Goal: Check status: Check status

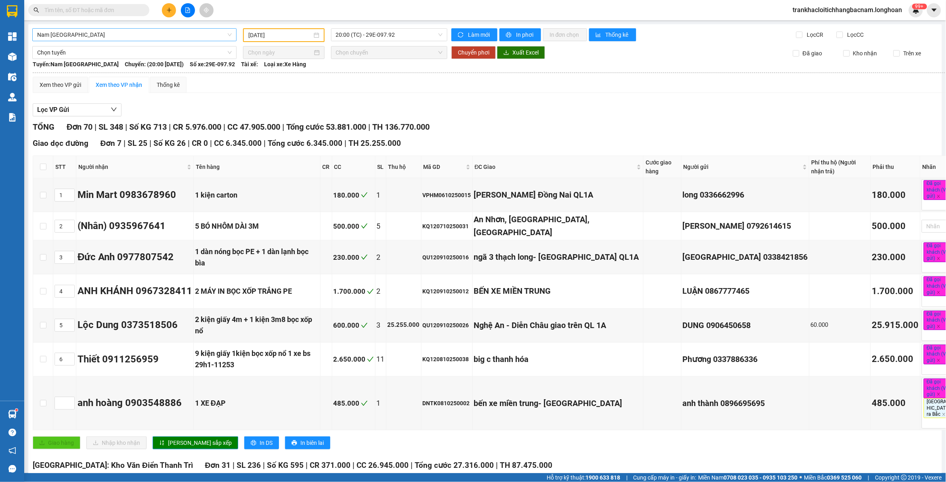
click at [206, 35] on span "Nam [GEOGRAPHIC_DATA]" at bounding box center [134, 35] width 195 height 12
type input "nam trung"
drag, startPoint x: 294, startPoint y: 89, endPoint x: 297, endPoint y: 56, distance: 33.3
click at [295, 89] on div "Xem theo VP gửi Xem theo VP nhận Thống kê" at bounding box center [501, 85] width 937 height 16
click at [291, 29] on div "[DATE]" at bounding box center [284, 35] width 82 height 14
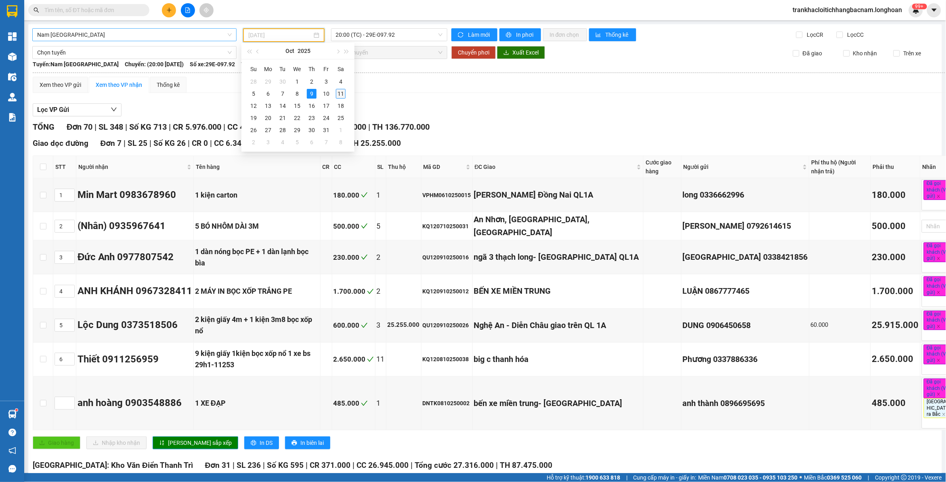
click at [340, 93] on div "11" at bounding box center [341, 94] width 10 height 10
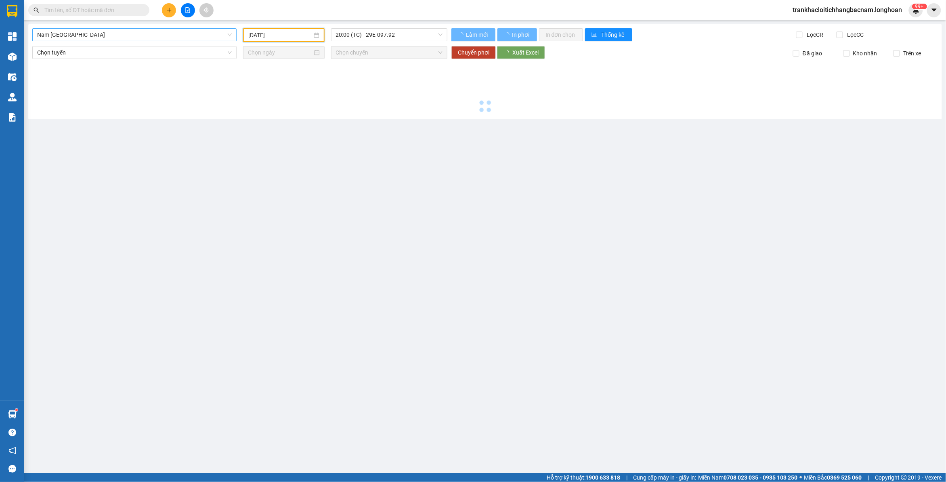
type input "[DATE]"
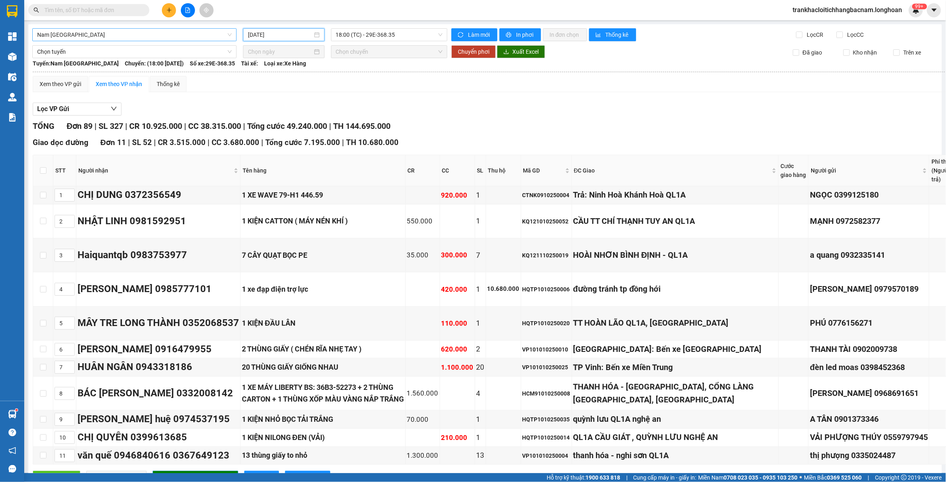
click at [127, 35] on span "Nam [GEOGRAPHIC_DATA]" at bounding box center [134, 35] width 195 height 12
type input "b"
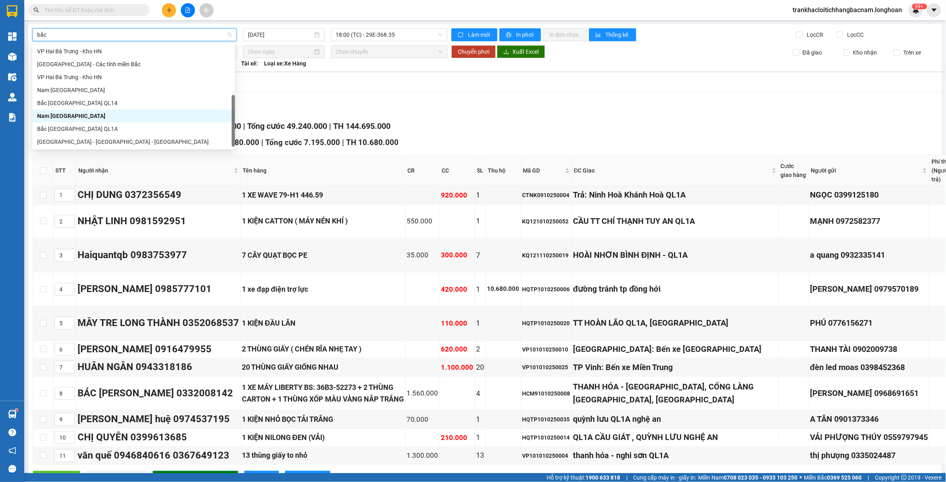
scroll to position [0, 0]
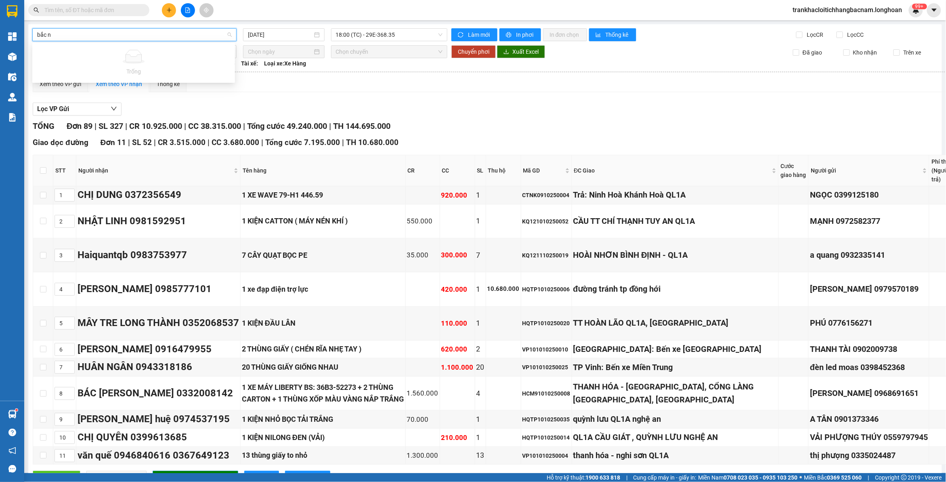
type input "bắc"
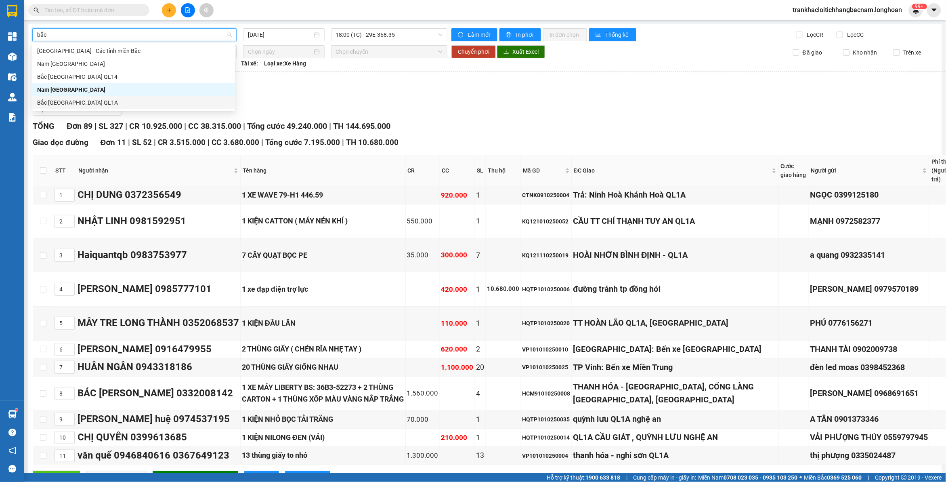
click at [73, 102] on div "Bắc [GEOGRAPHIC_DATA] QL1A" at bounding box center [133, 102] width 193 height 9
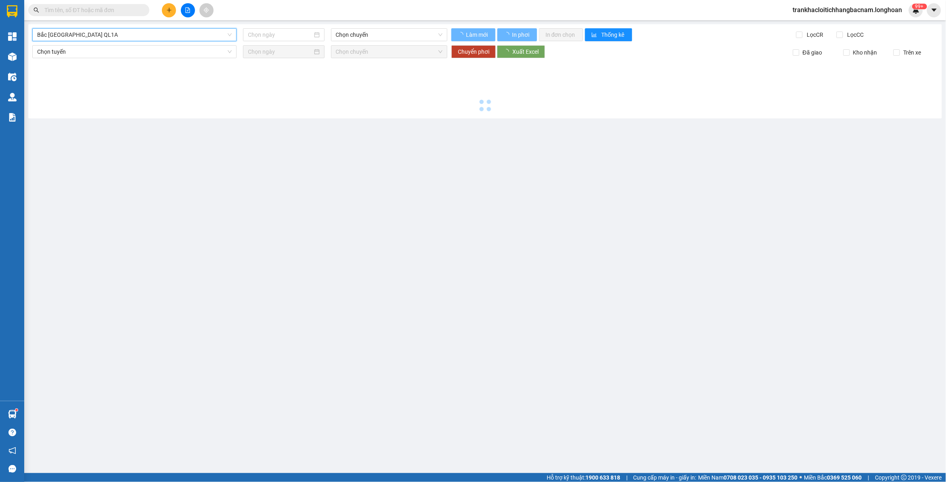
type input "[DATE]"
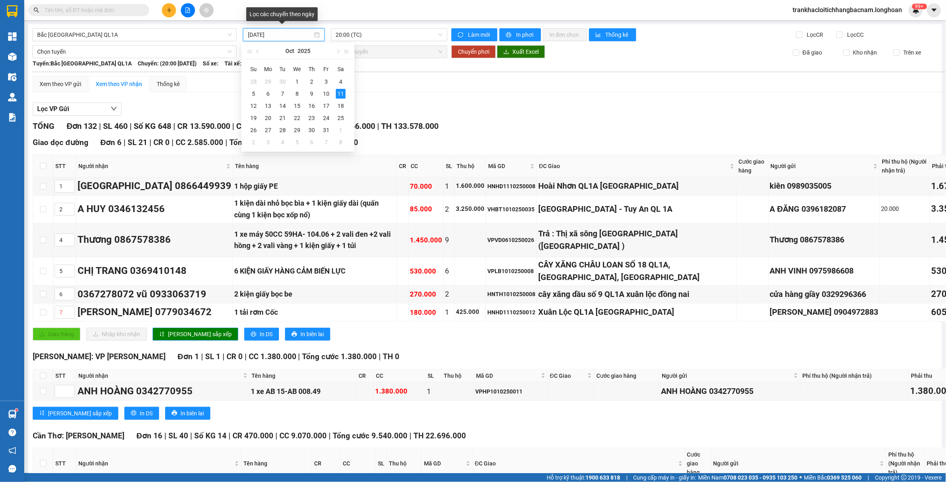
click at [277, 33] on input "[DATE]" at bounding box center [280, 34] width 65 height 9
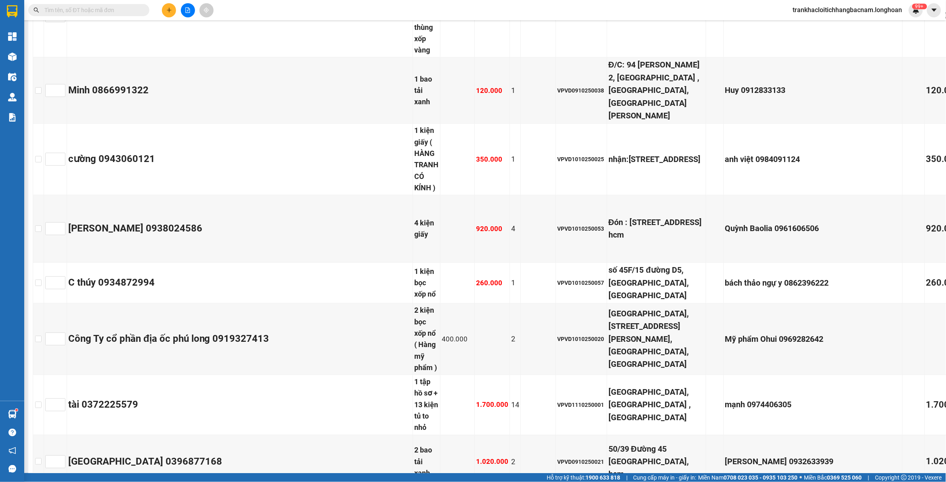
scroll to position [5971, 0]
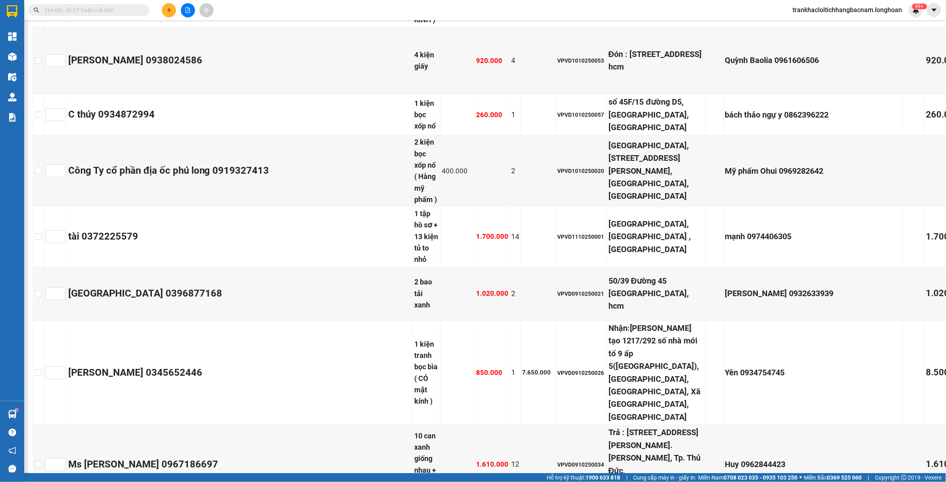
copy div "VPVD0710250019"
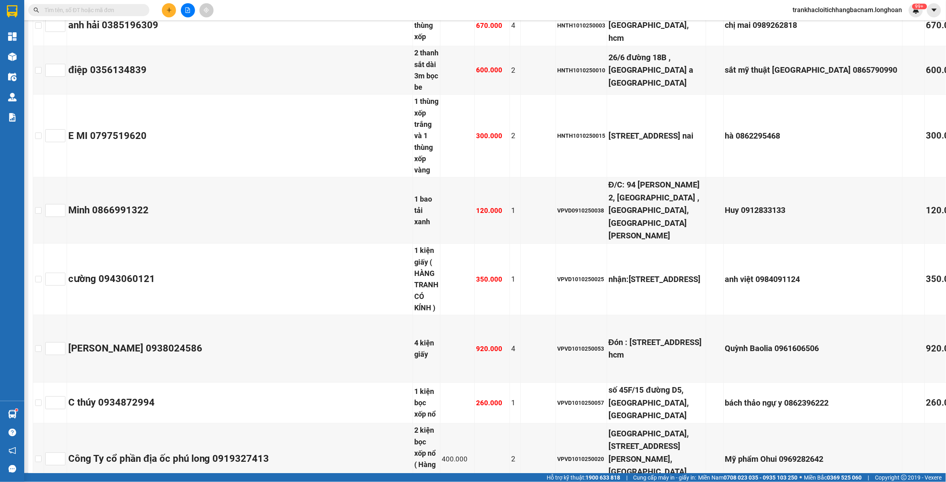
scroll to position [5551, 0]
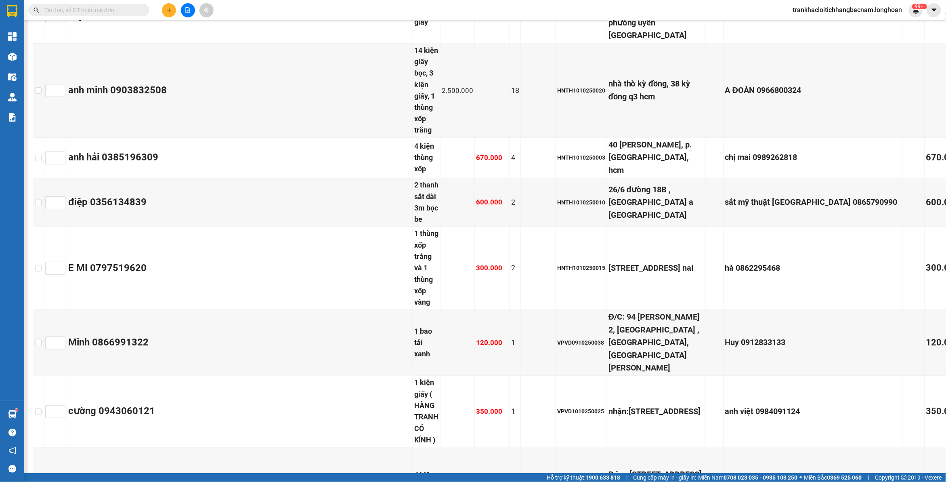
click at [184, 14] on button at bounding box center [188, 10] width 14 height 14
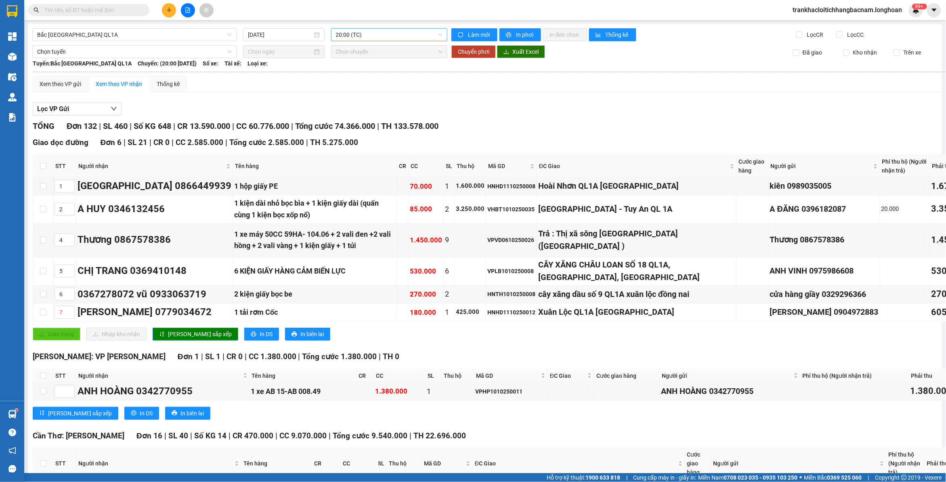
click at [358, 31] on span "20:00 (TC)" at bounding box center [389, 35] width 107 height 12
click at [354, 78] on div "23:00 (TC)" at bounding box center [364, 76] width 63 height 9
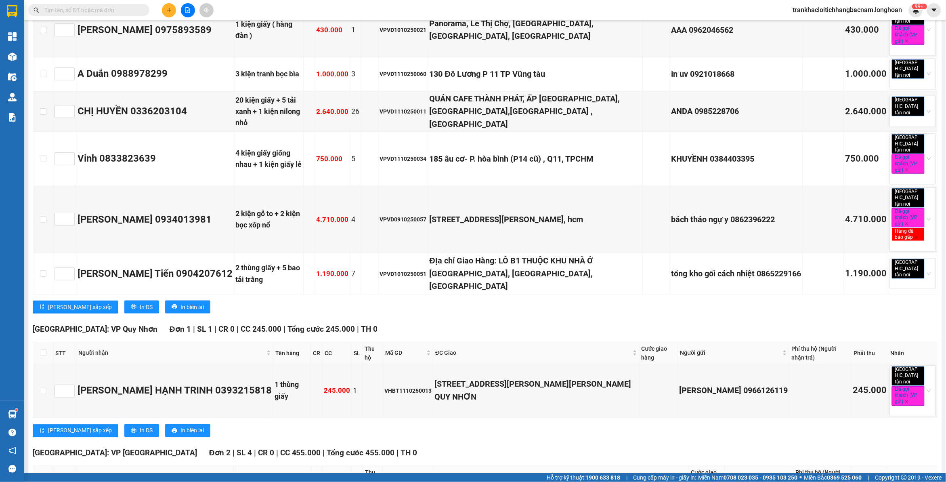
scroll to position [2857, 0]
